Goal: Transaction & Acquisition: Purchase product/service

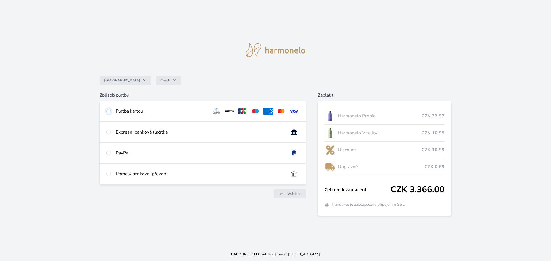
click at [109, 113] on input "radio" at bounding box center [108, 111] width 5 height 5
radio input "true"
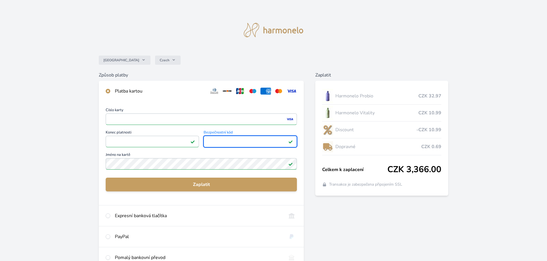
click at [306, 58] on div "Česko Czech" at bounding box center [273, 60] width 349 height 23
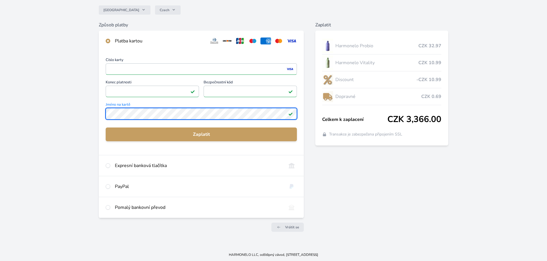
scroll to position [51, 0]
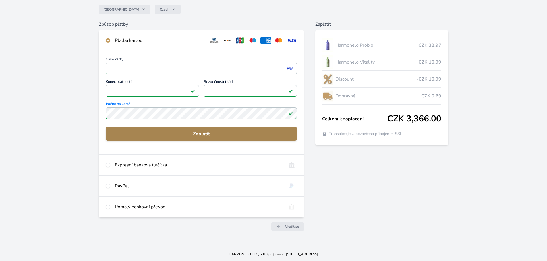
click at [193, 132] on span "Zaplatit" at bounding box center [201, 134] width 182 height 7
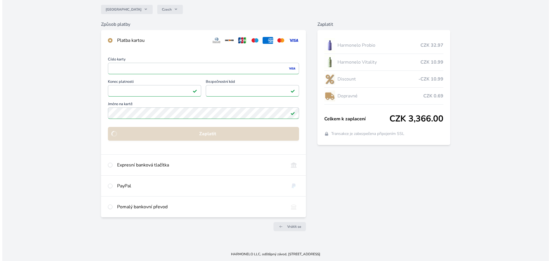
scroll to position [0, 0]
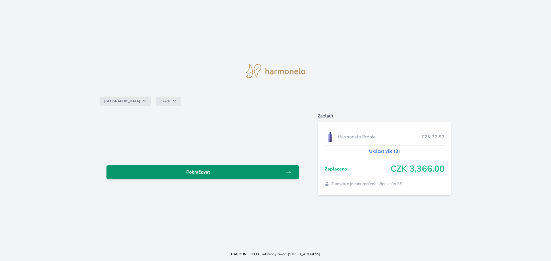
click at [231, 173] on span "Pokračovat" at bounding box center [198, 172] width 174 height 7
